Goal: Transaction & Acquisition: Purchase product/service

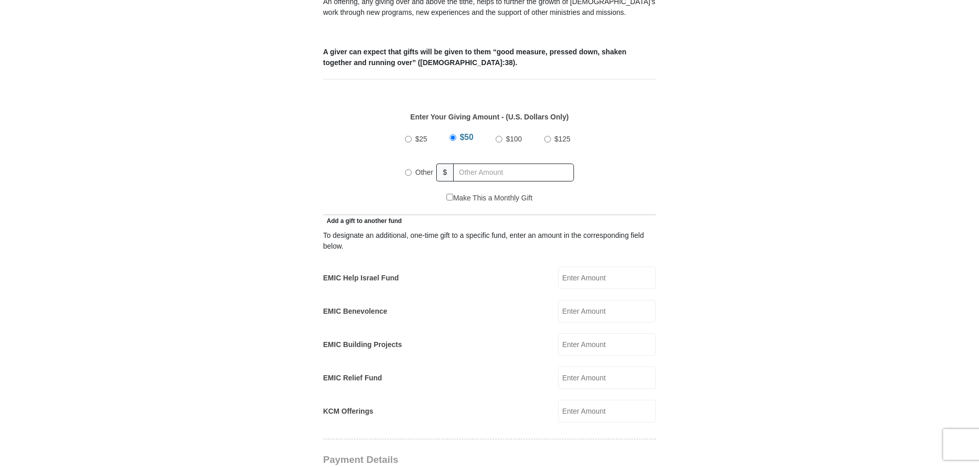
scroll to position [358, 0]
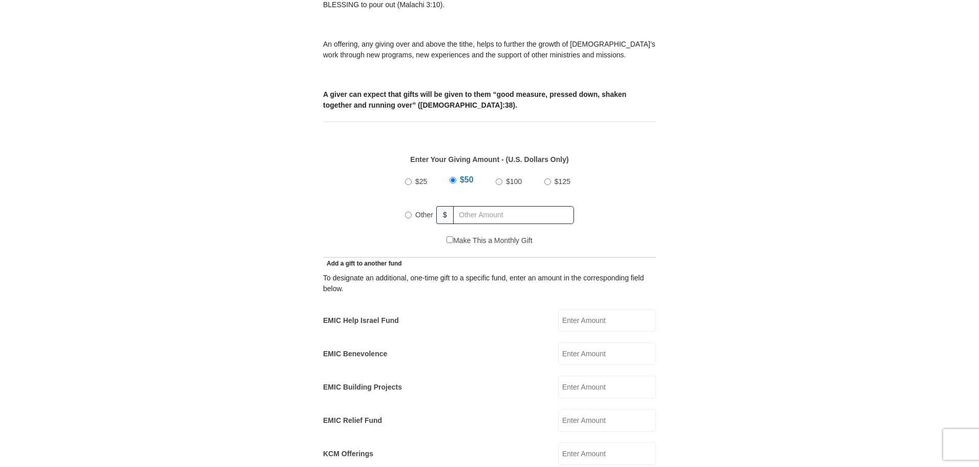
click at [499, 178] on input "$100" at bounding box center [499, 181] width 7 height 7
radio input "true"
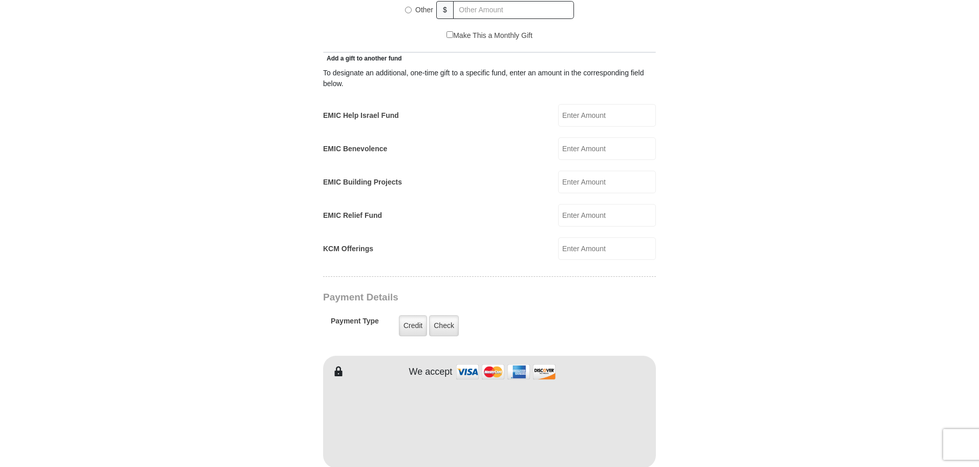
scroll to position [819, 0]
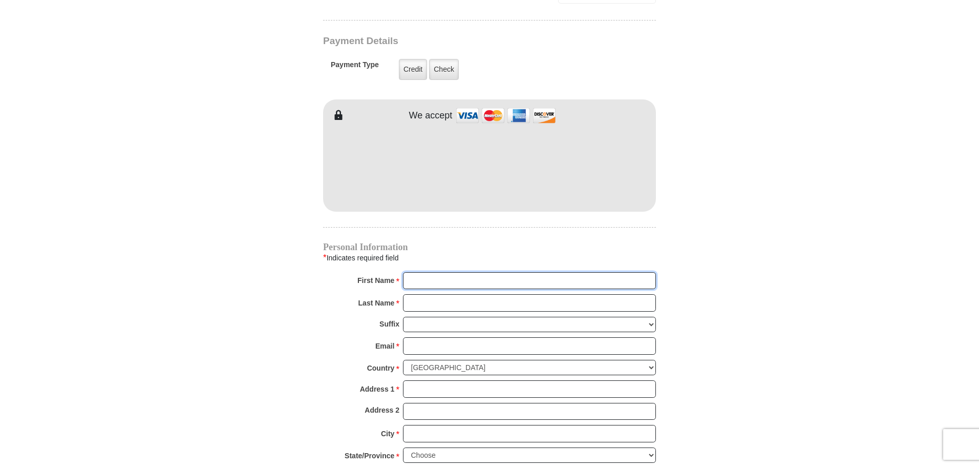
type input "[PERSON_NAME]"
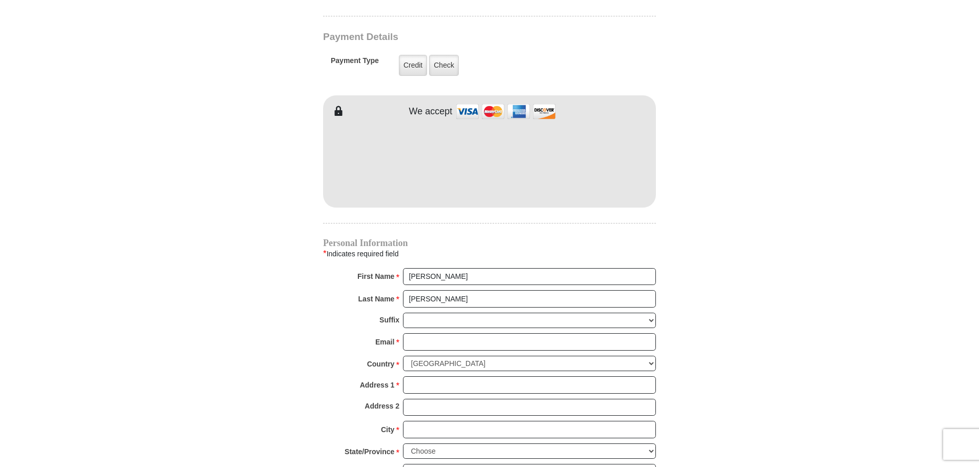
scroll to position [973, 0]
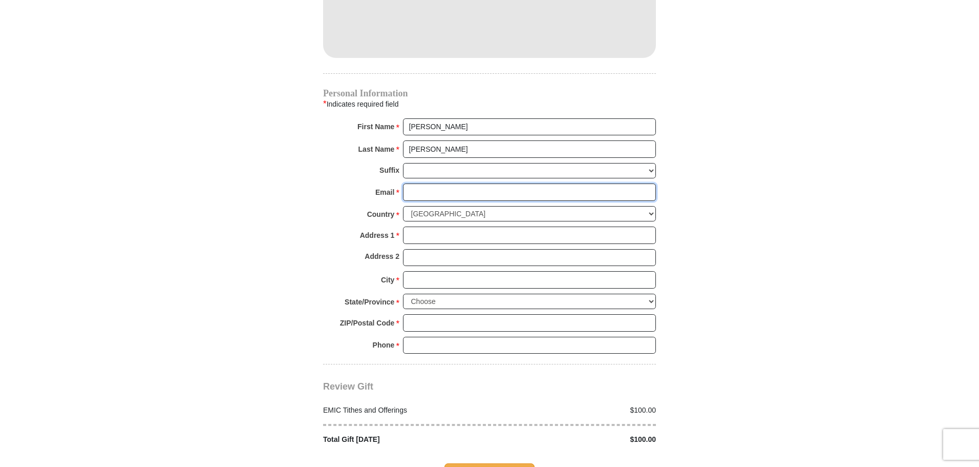
click at [438, 183] on input "Email *" at bounding box center [529, 191] width 253 height 17
type input "[EMAIL_ADDRESS][DOMAIN_NAME]"
type input "[STREET_ADDRESS]"
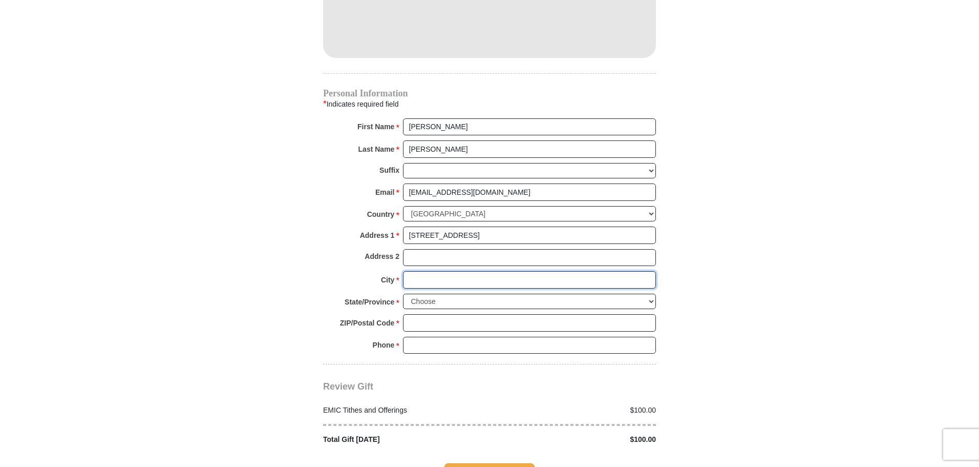
type input "[GEOGRAPHIC_DATA]"
select select "[GEOGRAPHIC_DATA]"
type input "76227"
type input "8138866398"
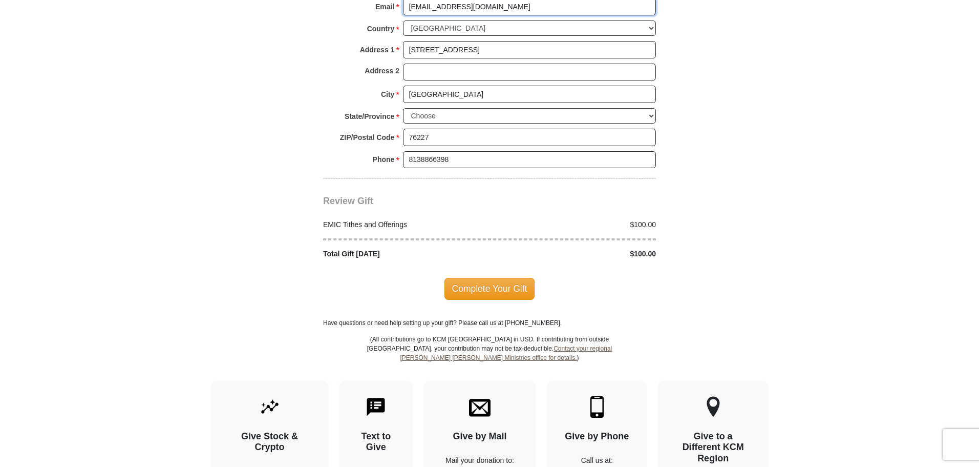
scroll to position [1178, 0]
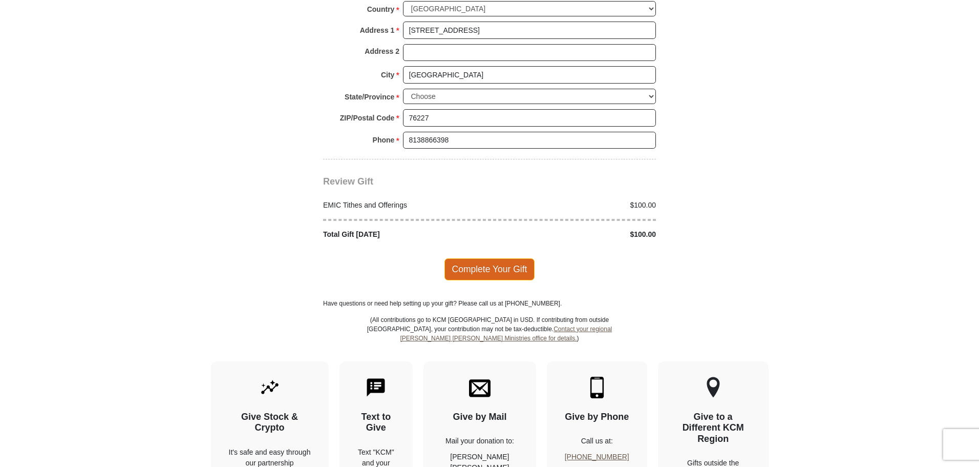
click at [508, 259] on span "Complete Your Gift" at bounding box center [490, 269] width 91 height 22
